Goal: Task Accomplishment & Management: Manage account settings

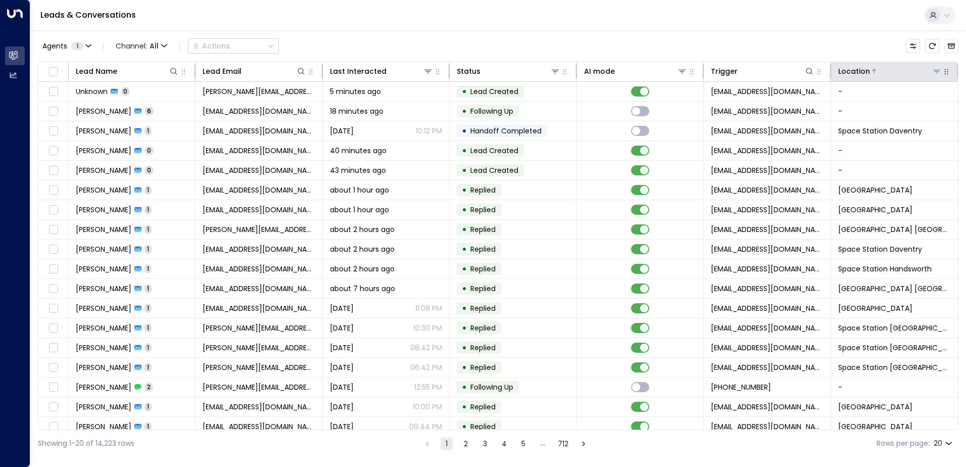
click at [932, 72] on icon at bounding box center [936, 71] width 8 height 8
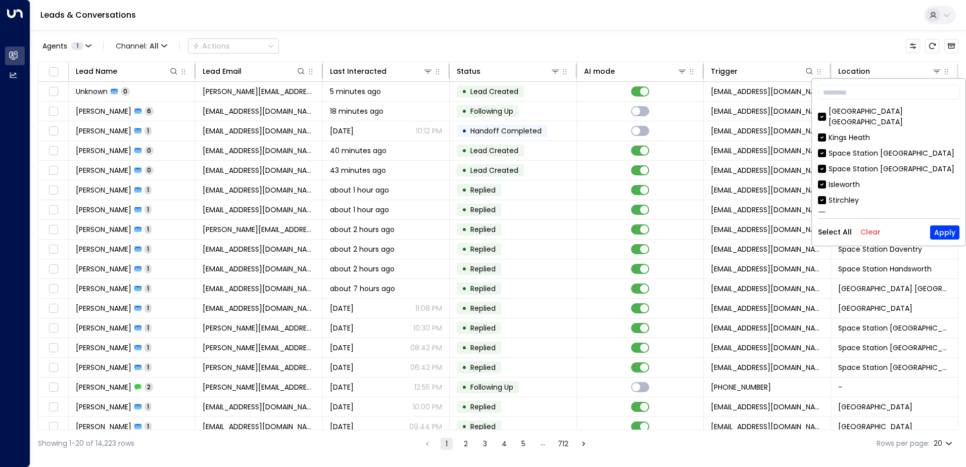
click at [867, 233] on button "Clear" at bounding box center [870, 232] width 20 height 8
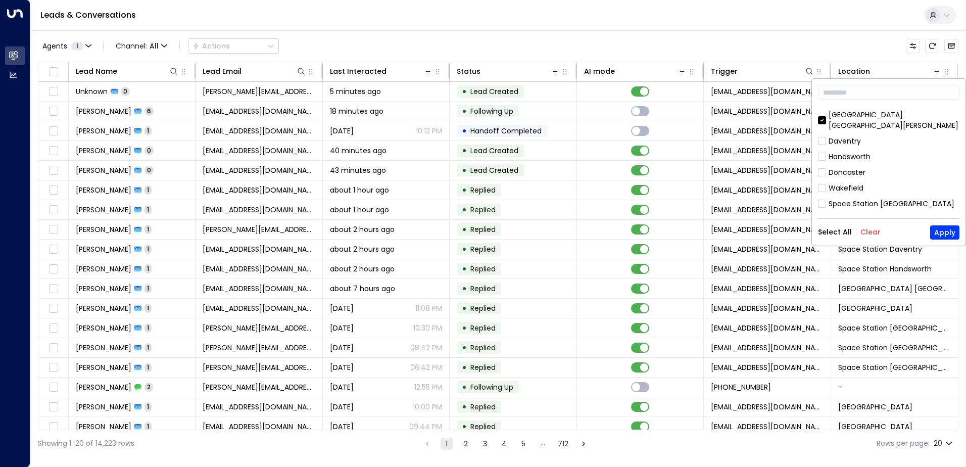
scroll to position [562, 0]
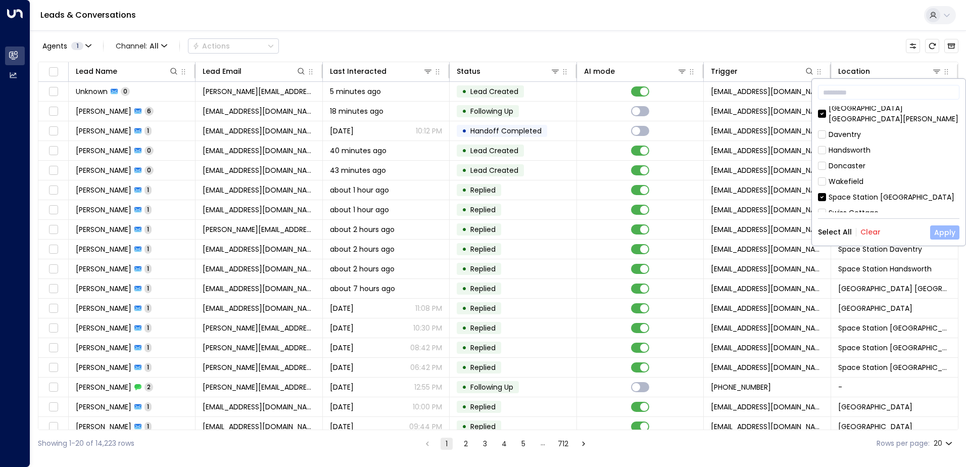
click at [950, 226] on button "Apply" at bounding box center [944, 232] width 29 height 14
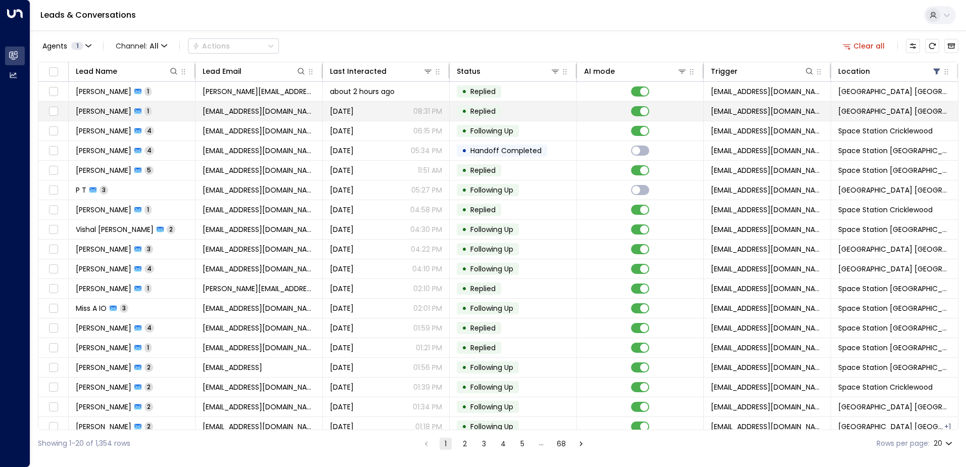
click at [147, 102] on td "[PERSON_NAME] 1" at bounding box center [132, 111] width 127 height 19
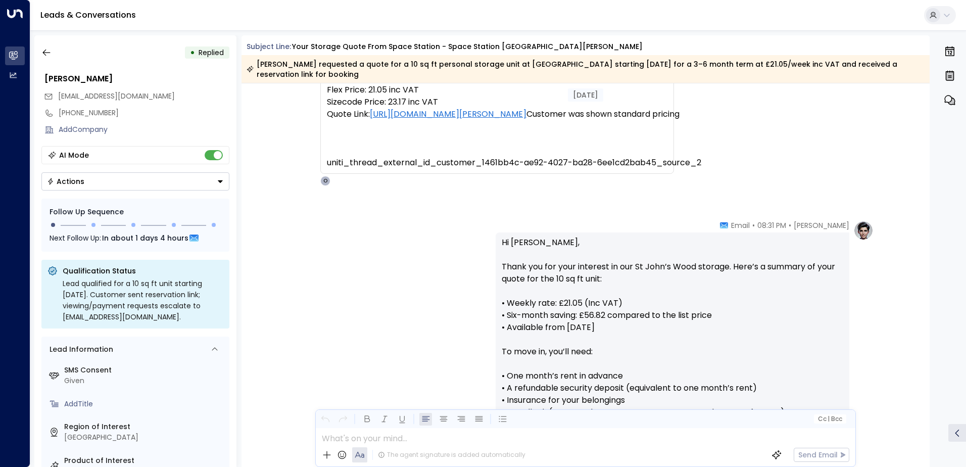
scroll to position [404, 0]
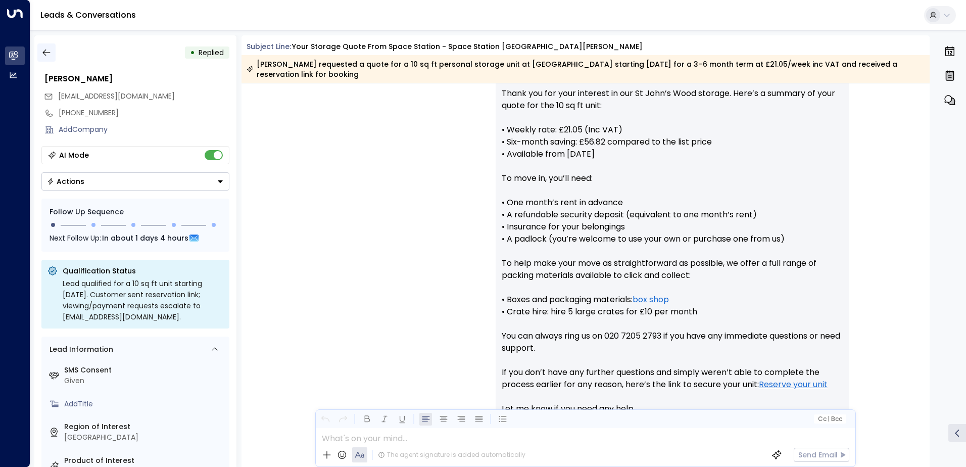
click at [47, 50] on icon "button" at bounding box center [46, 52] width 10 height 10
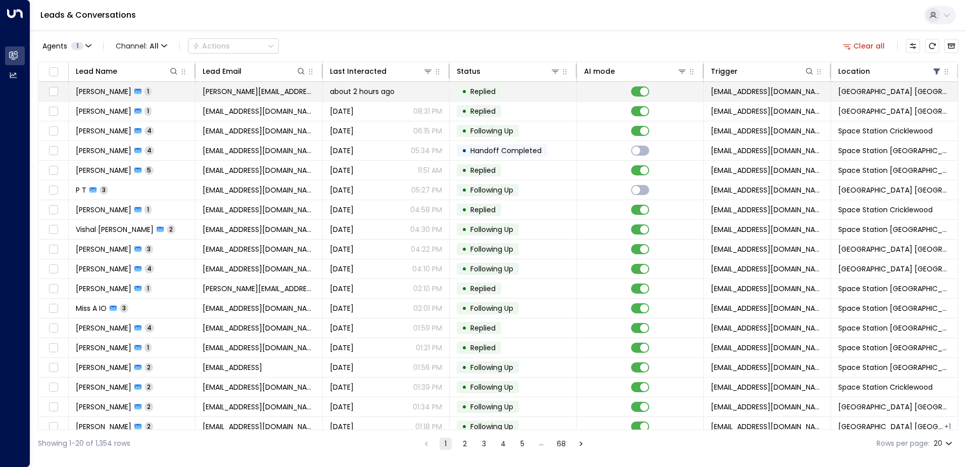
click at [121, 91] on span "[PERSON_NAME]" at bounding box center [104, 91] width 56 height 10
